Goal: Task Accomplishment & Management: Manage account settings

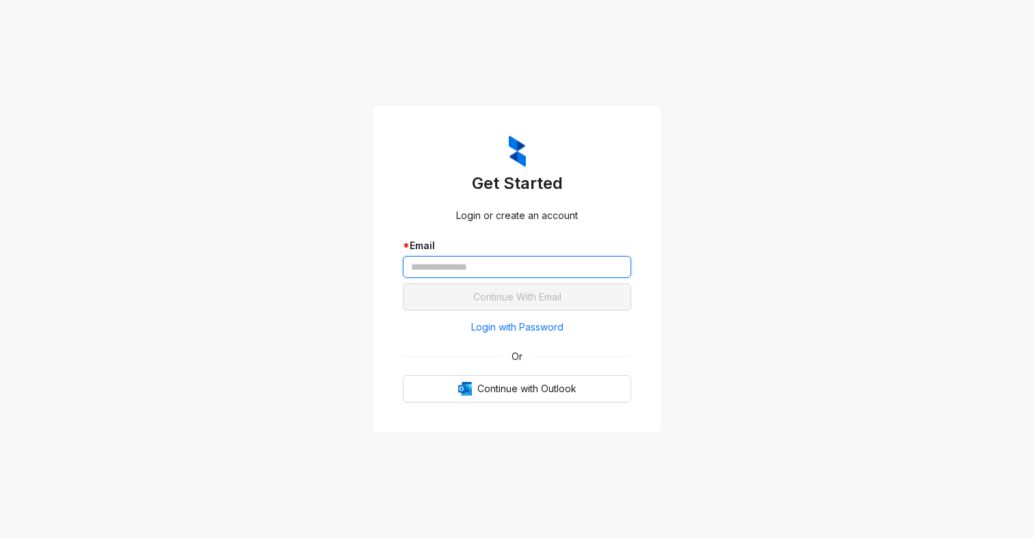
click at [439, 264] on input "text" at bounding box center [517, 267] width 229 height 22
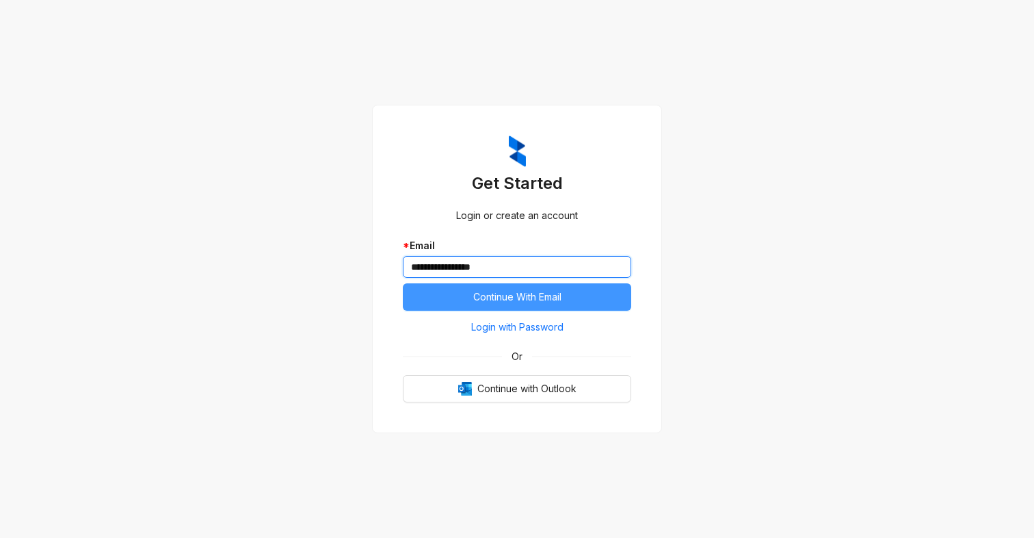
type input "**********"
click at [512, 297] on span "Continue With Email" at bounding box center [517, 296] width 88 height 15
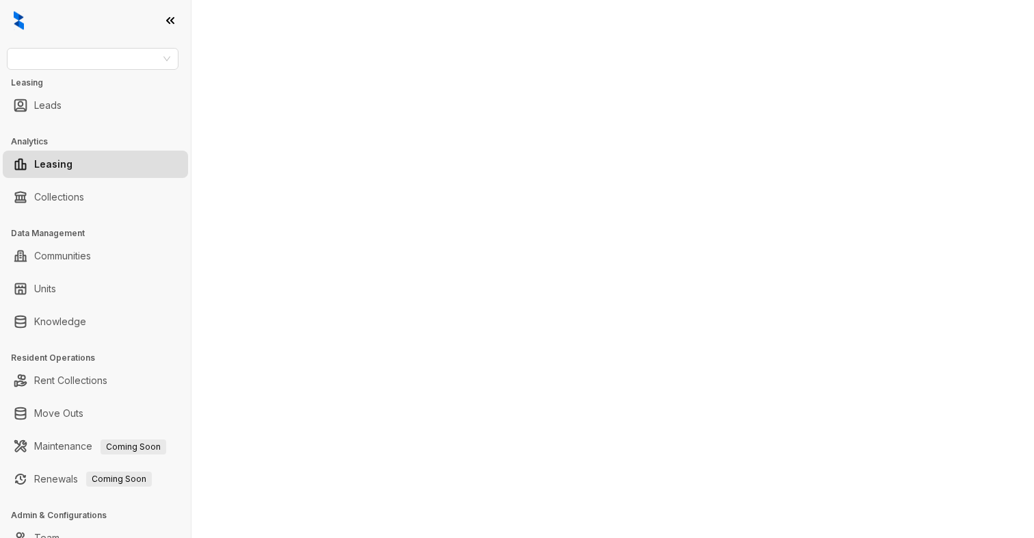
select select "******"
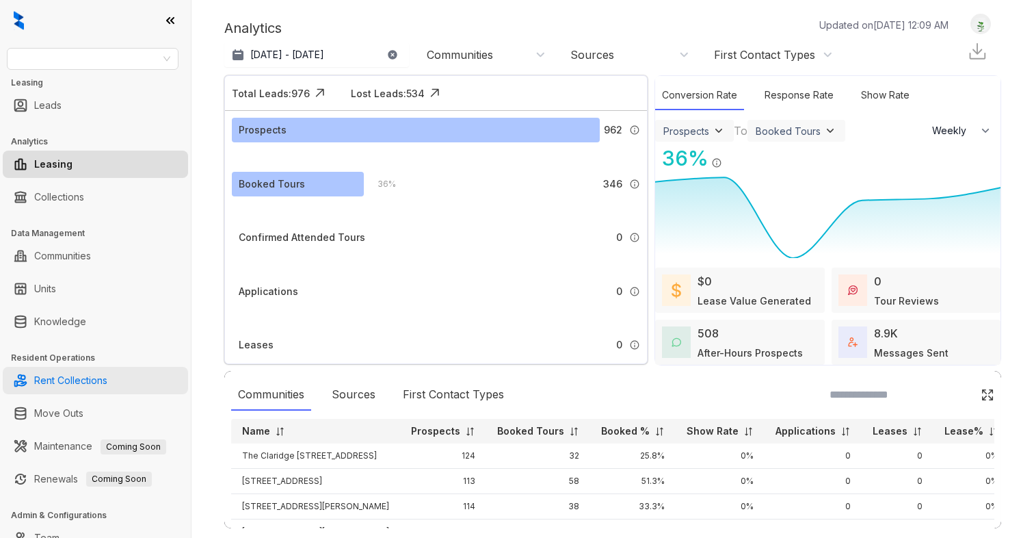
click at [88, 384] on link "Rent Collections" at bounding box center [70, 380] width 73 height 27
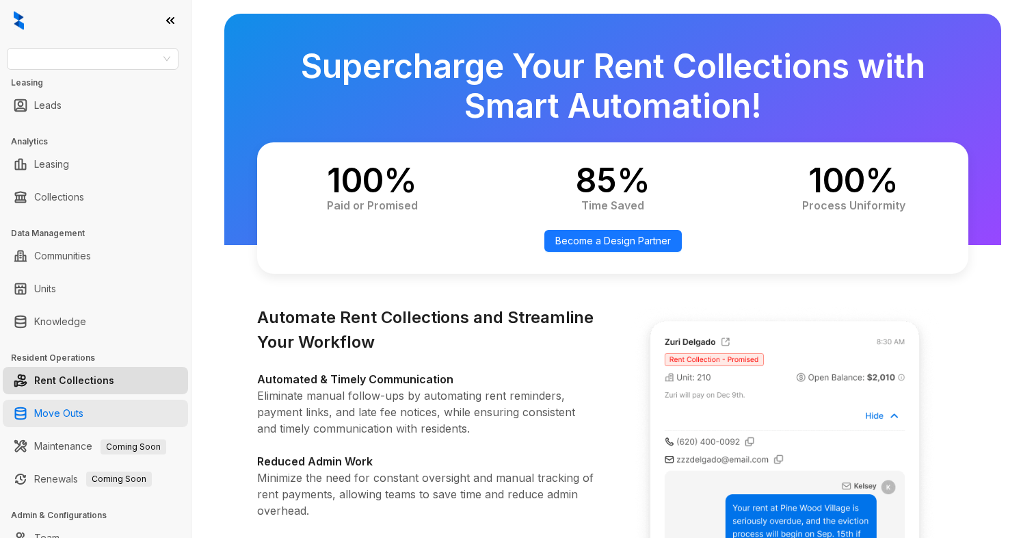
click at [69, 409] on link "Move Outs" at bounding box center [58, 413] width 49 height 27
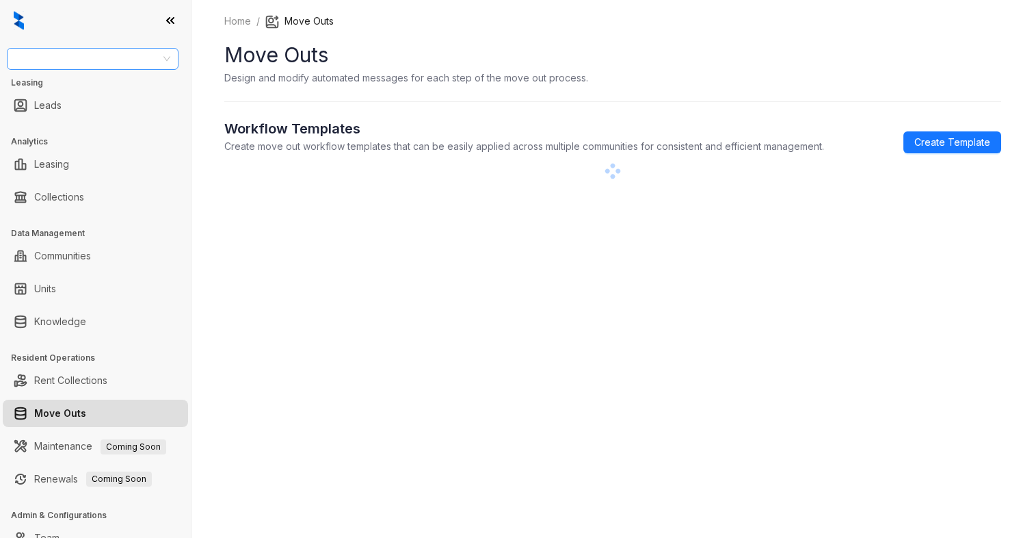
click at [153, 62] on input "search" at bounding box center [86, 59] width 143 height 21
type input "****"
click at [91, 89] on div "Case and Associates" at bounding box center [93, 86] width 150 height 15
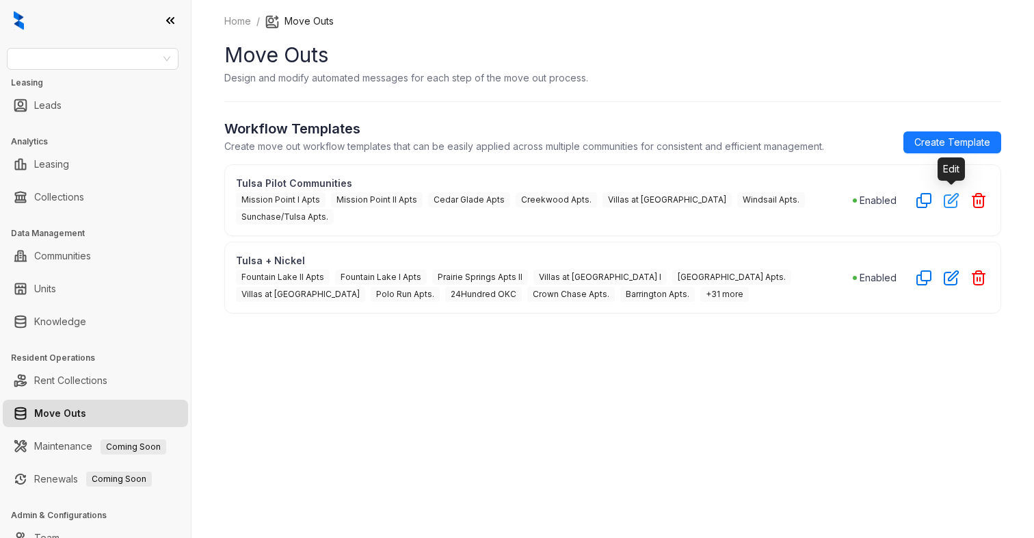
click at [952, 202] on icon "button" at bounding box center [952, 200] width 16 height 16
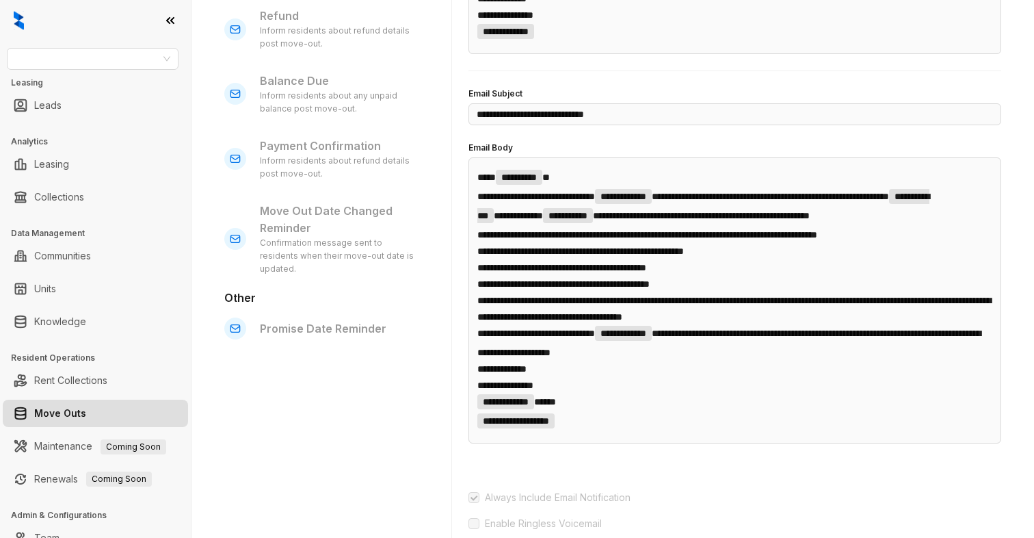
scroll to position [407, 0]
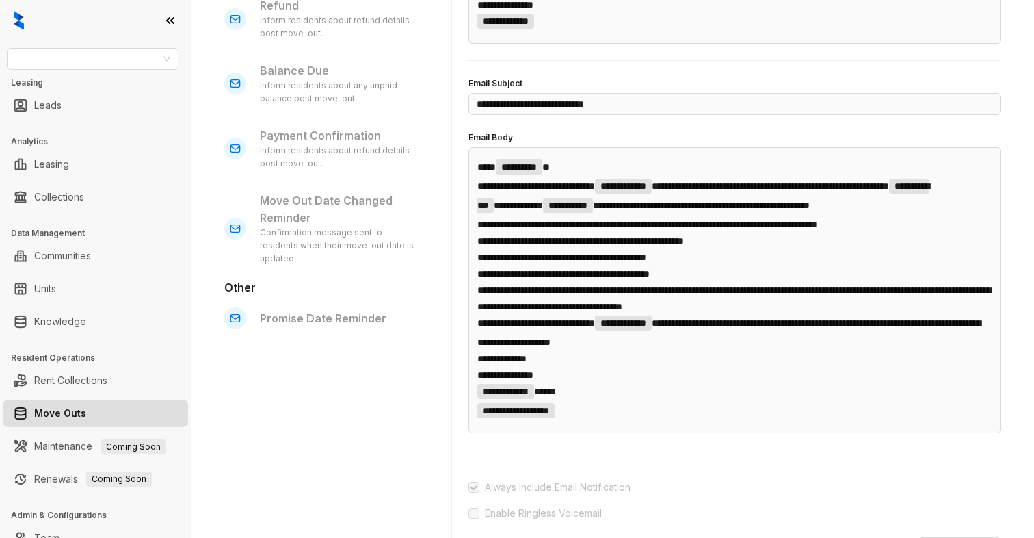
click at [575, 262] on span "**********" at bounding box center [562, 257] width 169 height 10
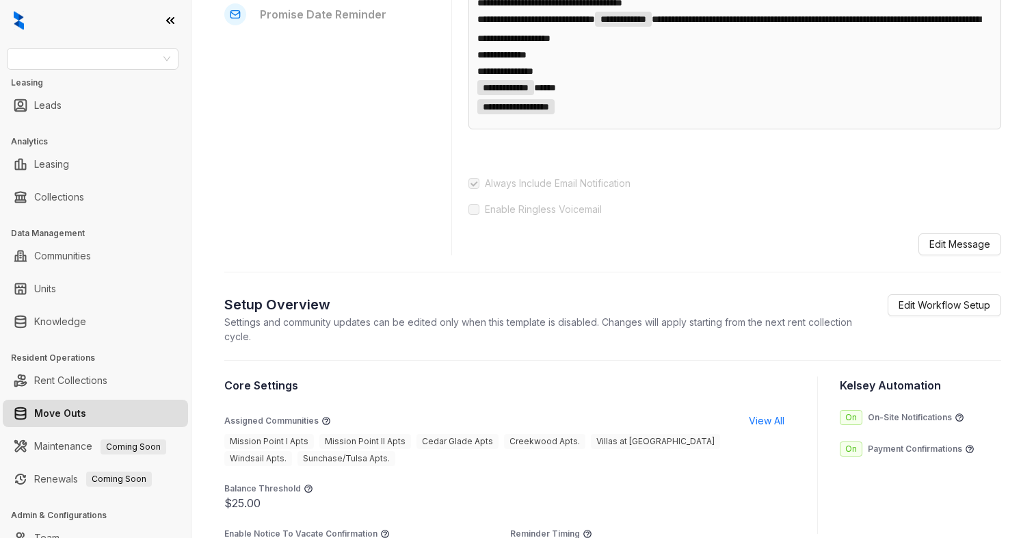
scroll to position [710, 0]
click at [930, 313] on span "Edit Workflow Setup" at bounding box center [945, 305] width 92 height 15
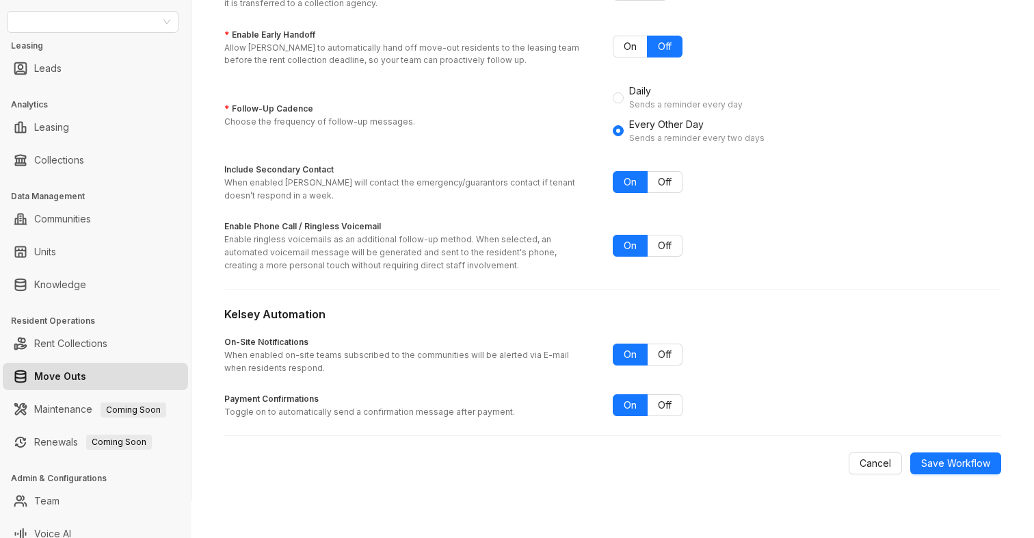
scroll to position [49, 0]
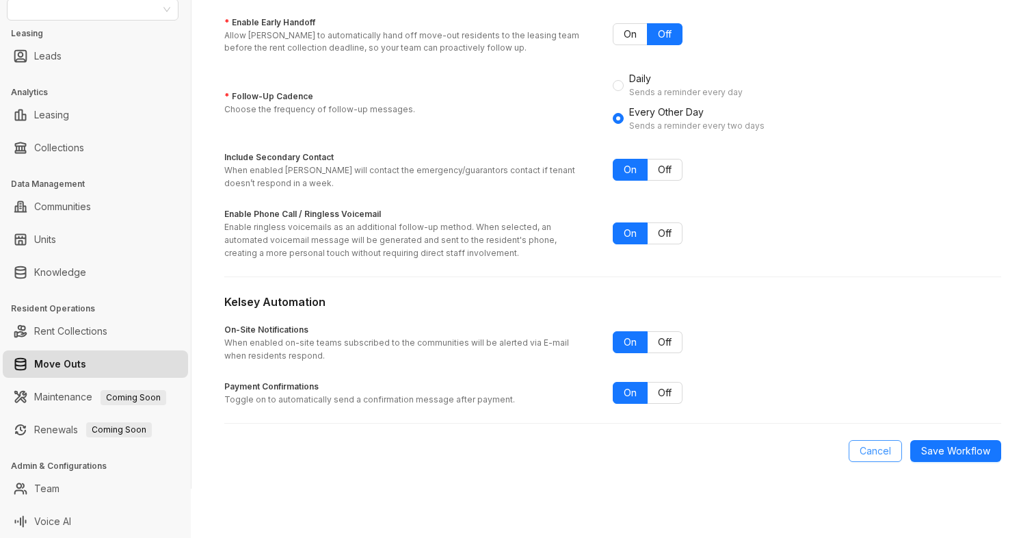
click at [872, 449] on span "Cancel" at bounding box center [875, 450] width 31 height 15
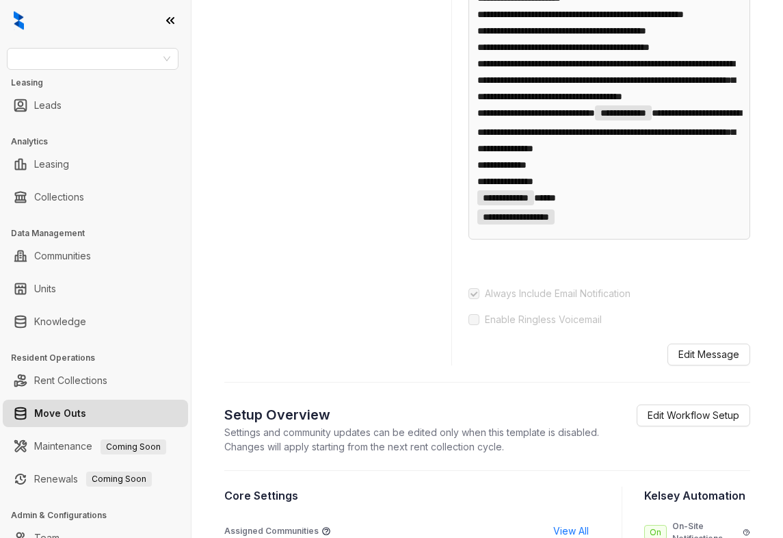
scroll to position [763, 0]
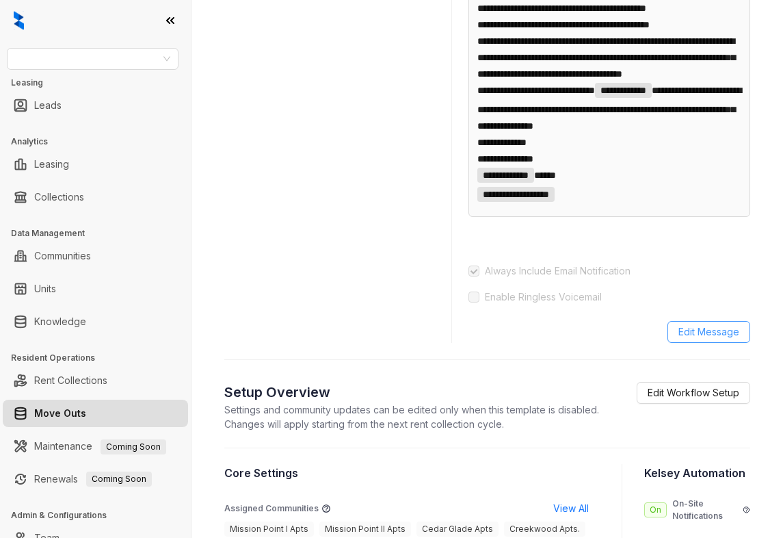
click at [705, 339] on span "Edit Message" at bounding box center [709, 331] width 61 height 15
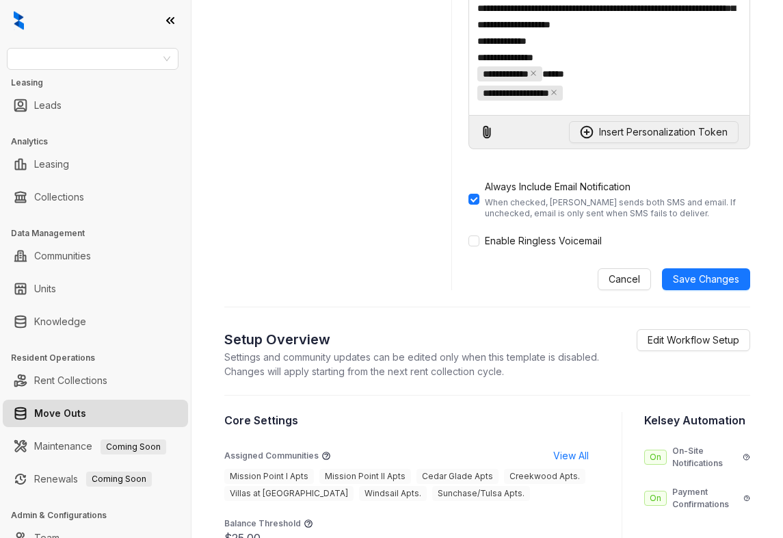
scroll to position [935, 0]
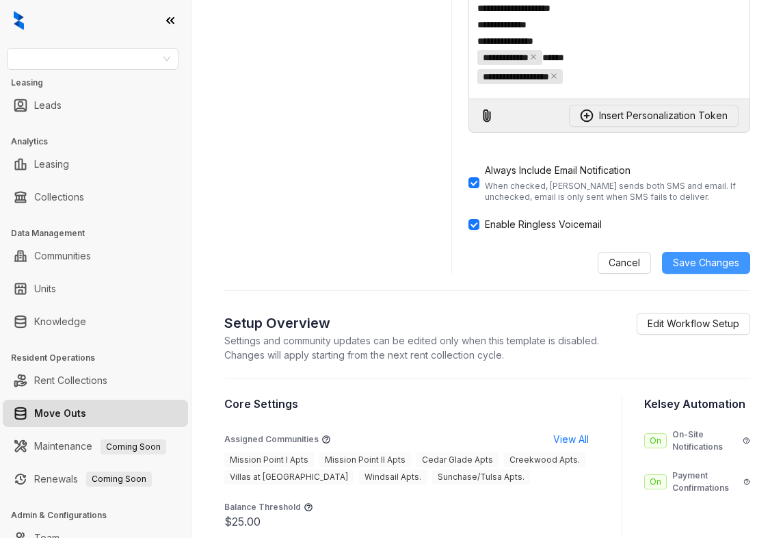
click at [720, 270] on span "Save Changes" at bounding box center [706, 262] width 66 height 15
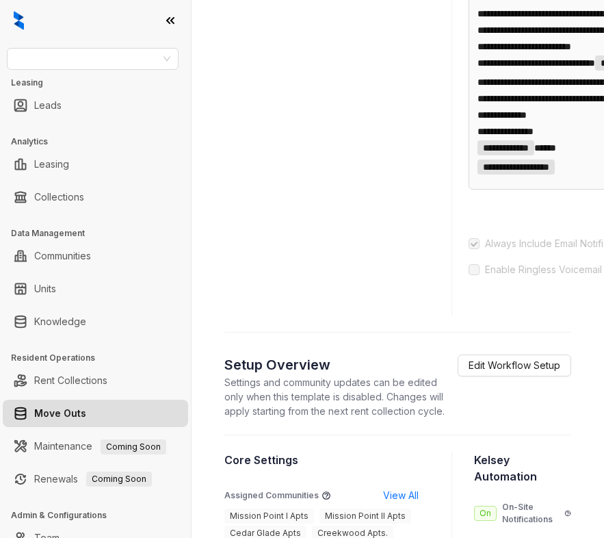
scroll to position [898, 83]
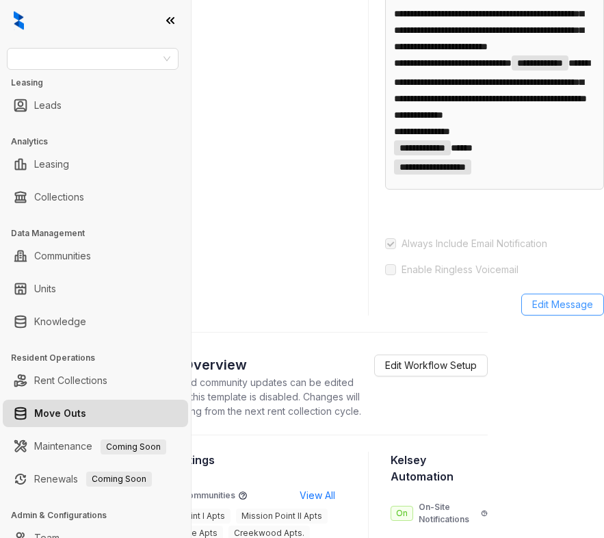
click at [542, 312] on span "Edit Message" at bounding box center [562, 304] width 61 height 15
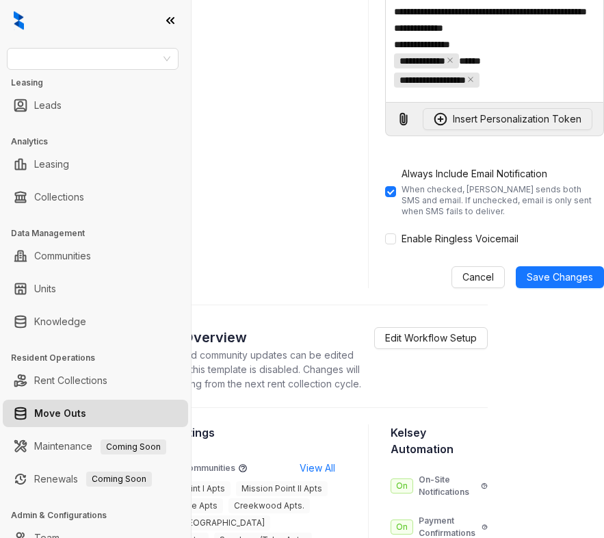
scroll to position [1116, 83]
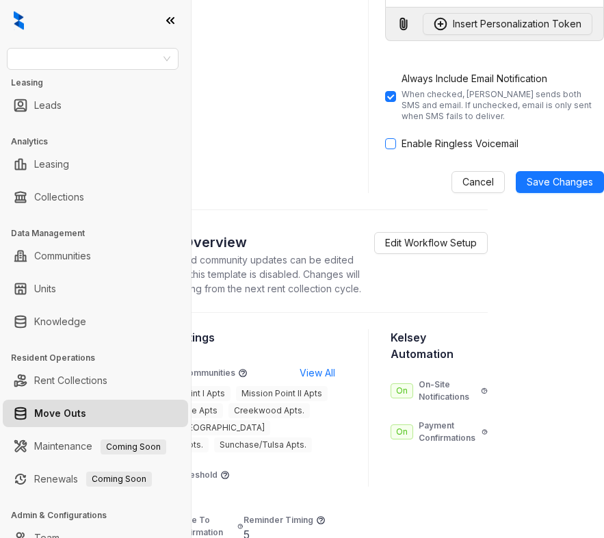
click at [392, 149] on span at bounding box center [390, 143] width 11 height 11
click at [551, 190] on span "Save Changes" at bounding box center [560, 181] width 66 height 15
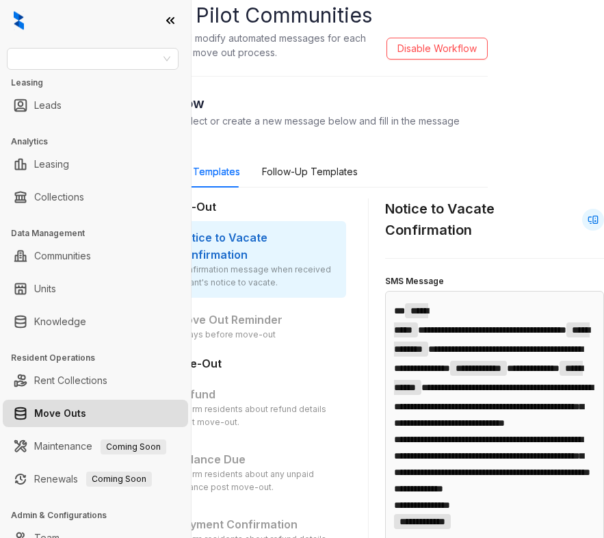
scroll to position [42, 83]
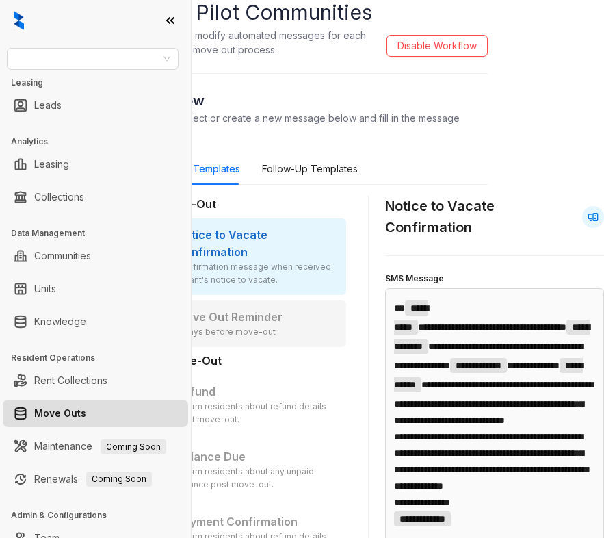
click at [267, 309] on p "Move Out Reminder" at bounding box center [257, 317] width 161 height 17
type input "**********"
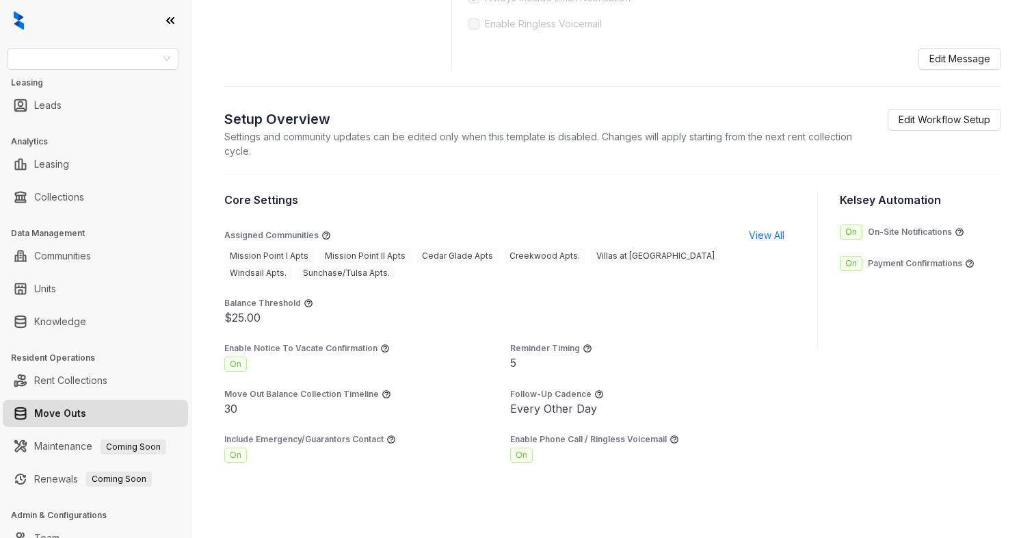
scroll to position [786, 0]
